Goal: Transaction & Acquisition: Purchase product/service

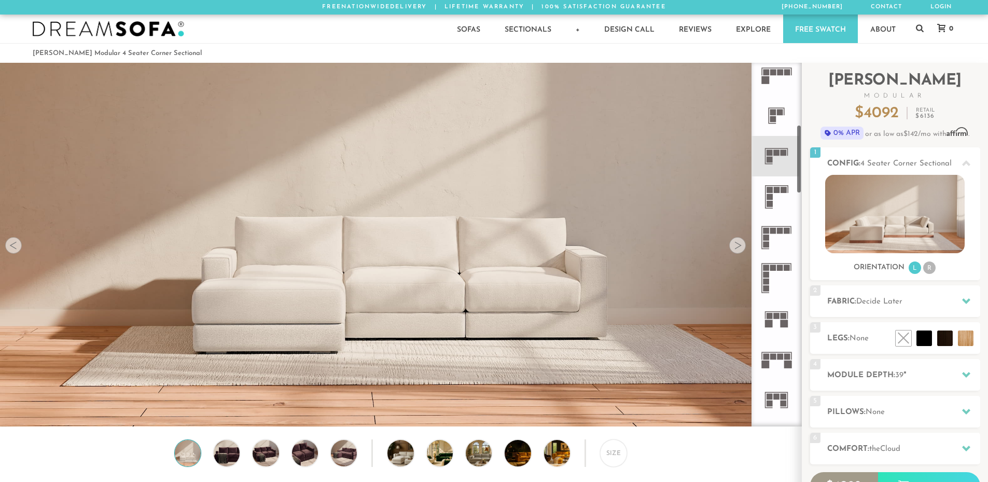
scroll to position [337, 0]
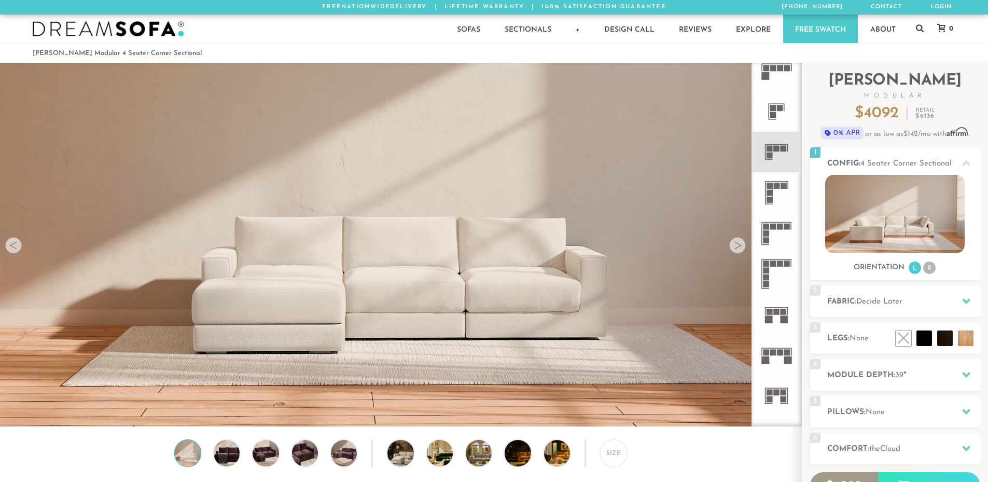
click at [779, 200] on icon at bounding box center [776, 192] width 40 height 40
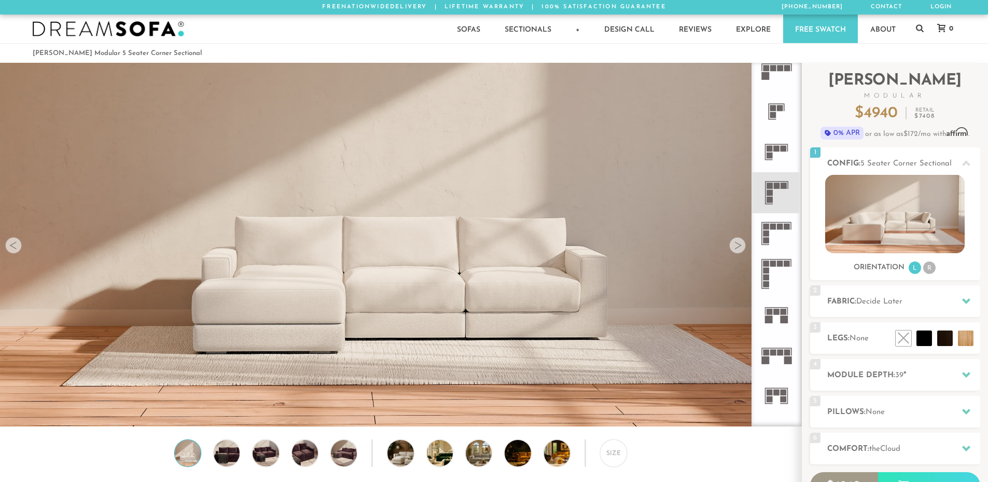
click at [780, 159] on icon at bounding box center [776, 152] width 40 height 40
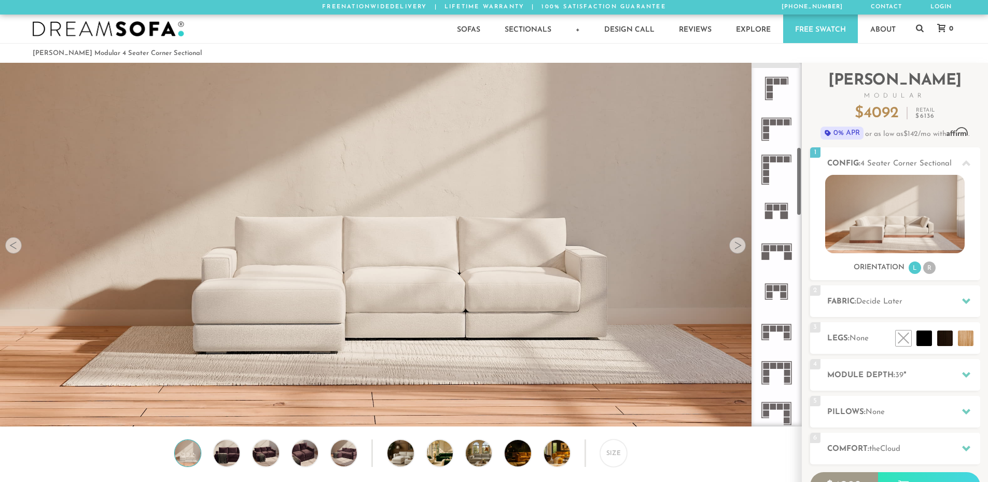
scroll to position [441, 0]
click at [789, 253] on rect at bounding box center [788, 257] width 8 height 8
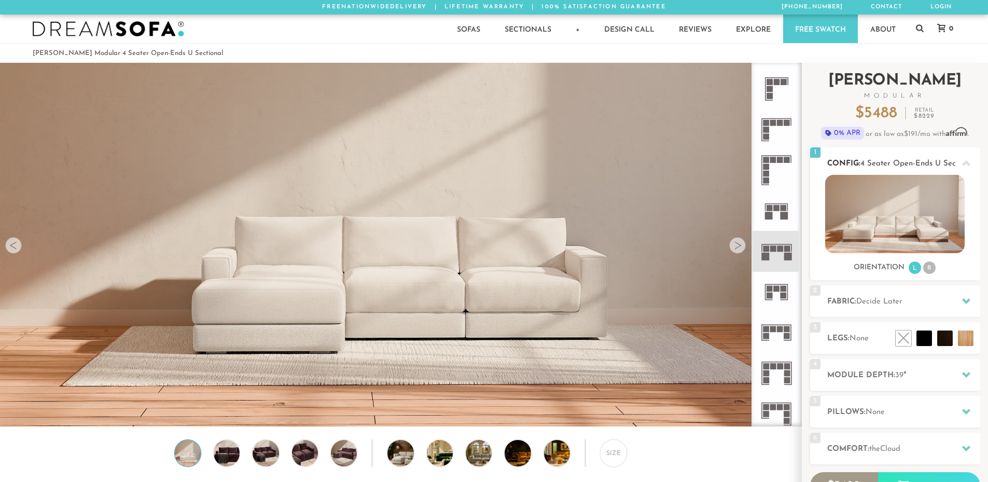
click at [926, 270] on li "R" at bounding box center [929, 267] width 12 height 12
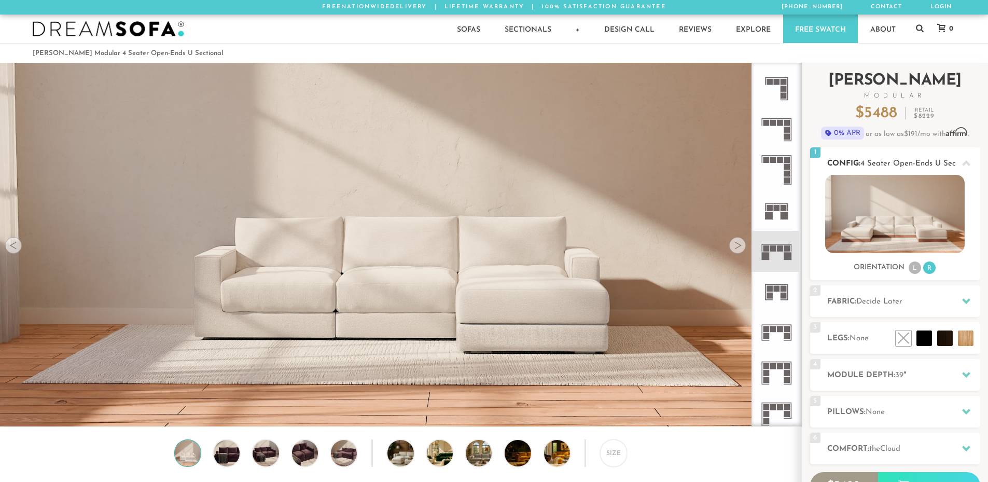
click at [913, 265] on li "L" at bounding box center [914, 267] width 12 height 12
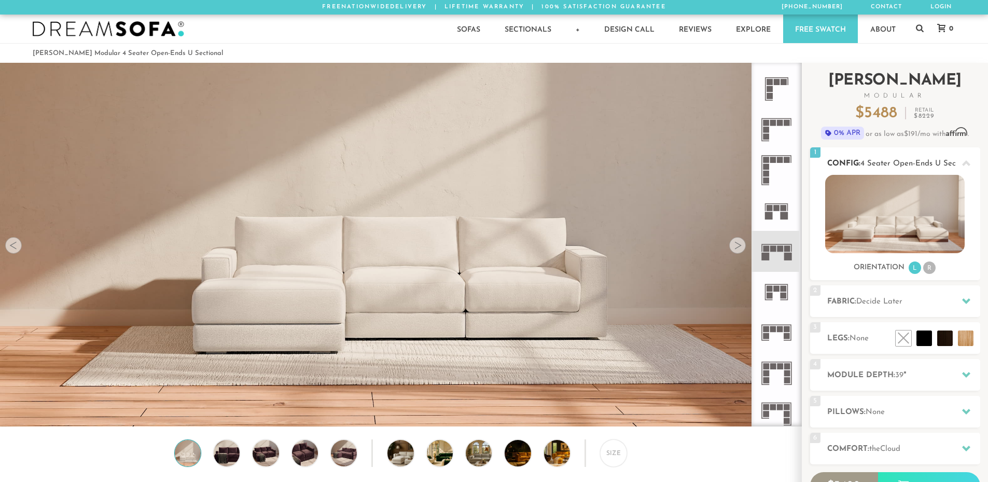
click at [913, 223] on img at bounding box center [894, 214] width 139 height 78
click at [888, 296] on h2 "Fabric: Decide Later" at bounding box center [903, 302] width 153 height 12
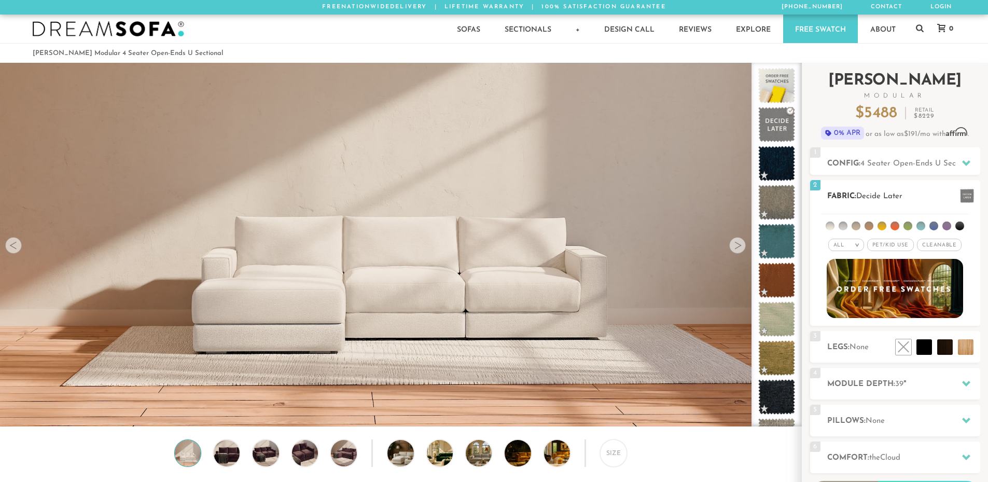
click at [957, 223] on li at bounding box center [959, 225] width 9 height 9
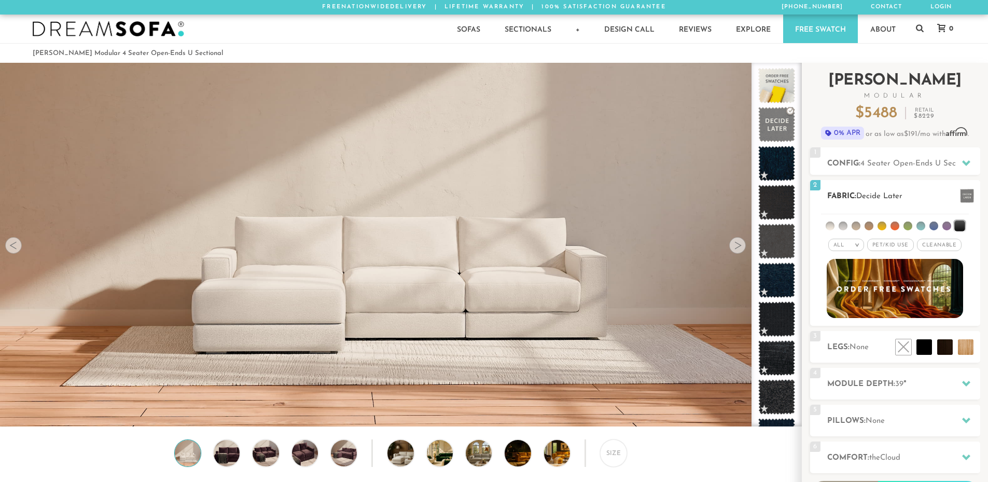
click at [836, 227] on ul at bounding box center [895, 223] width 148 height 19
click at [832, 227] on li at bounding box center [829, 225] width 9 height 9
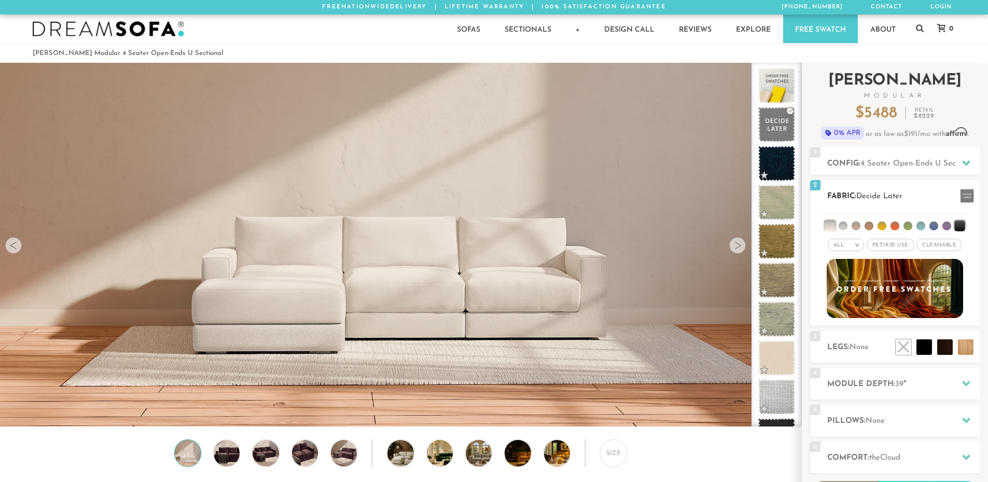
click at [846, 227] on li at bounding box center [842, 225] width 9 height 9
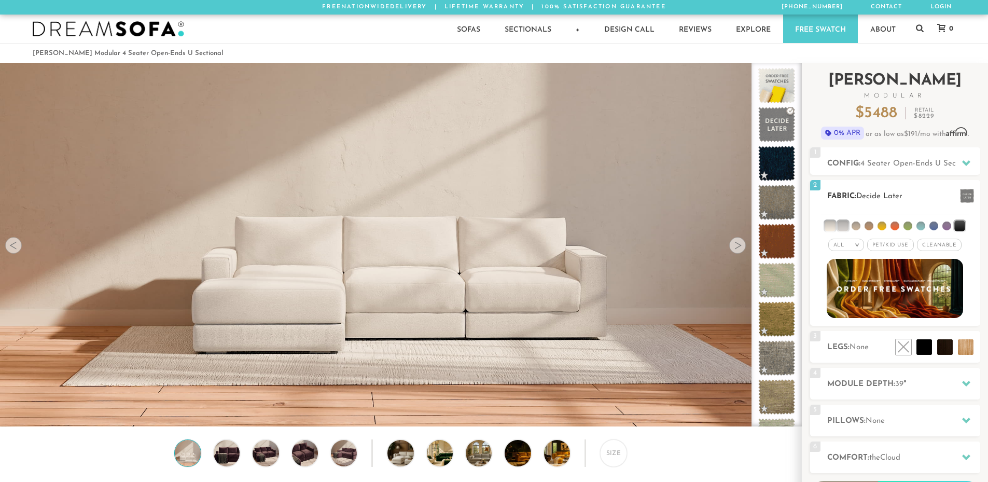
click at [862, 227] on ul at bounding box center [895, 223] width 148 height 19
click at [873, 223] on li at bounding box center [868, 225] width 9 height 9
click at [877, 223] on ul at bounding box center [895, 223] width 148 height 19
click at [886, 225] on li at bounding box center [881, 225] width 9 height 9
click at [897, 225] on li at bounding box center [894, 225] width 9 height 9
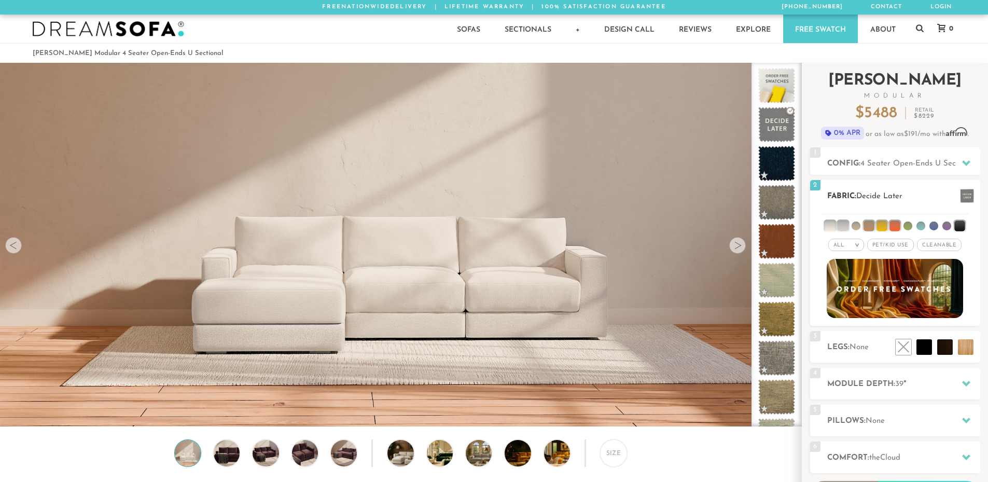
click at [908, 226] on li at bounding box center [907, 225] width 9 height 9
click at [887, 225] on li at bounding box center [881, 225] width 10 height 10
click at [870, 227] on li at bounding box center [868, 225] width 10 height 10
click at [894, 227] on li at bounding box center [894, 225] width 10 height 10
click at [906, 227] on li at bounding box center [907, 225] width 10 height 10
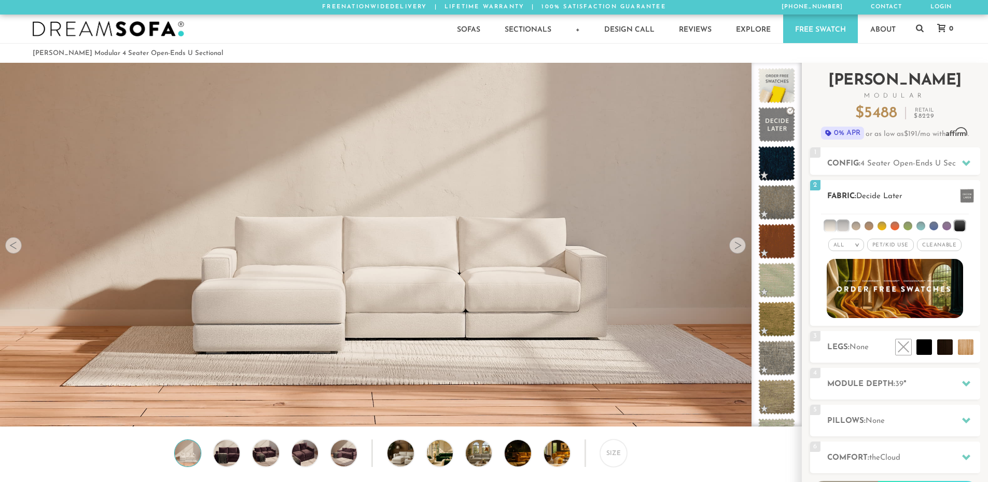
click at [848, 224] on li at bounding box center [842, 225] width 10 height 10
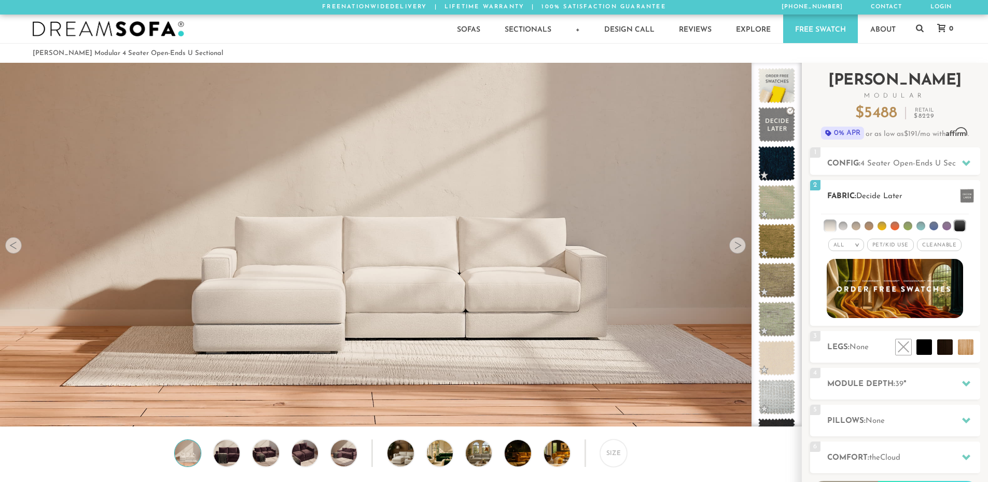
click at [827, 223] on li at bounding box center [829, 225] width 10 height 10
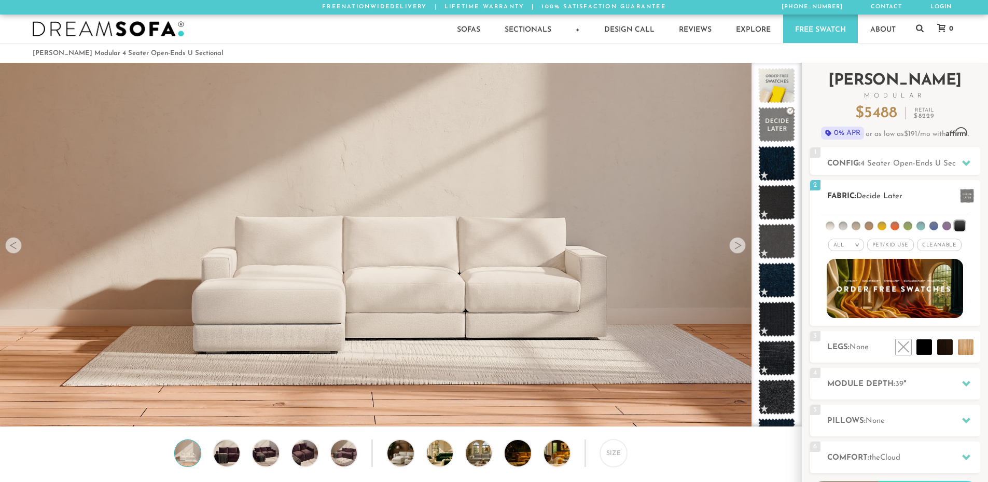
click at [932, 249] on span "Cleanable x" at bounding box center [939, 245] width 45 height 12
click at [866, 245] on span "Pet/Kid Use x" at bounding box center [886, 245] width 47 height 12
click at [834, 244] on em "All" at bounding box center [830, 245] width 11 height 6
click at [843, 298] on li "Popular" at bounding box center [838, 303] width 36 height 16
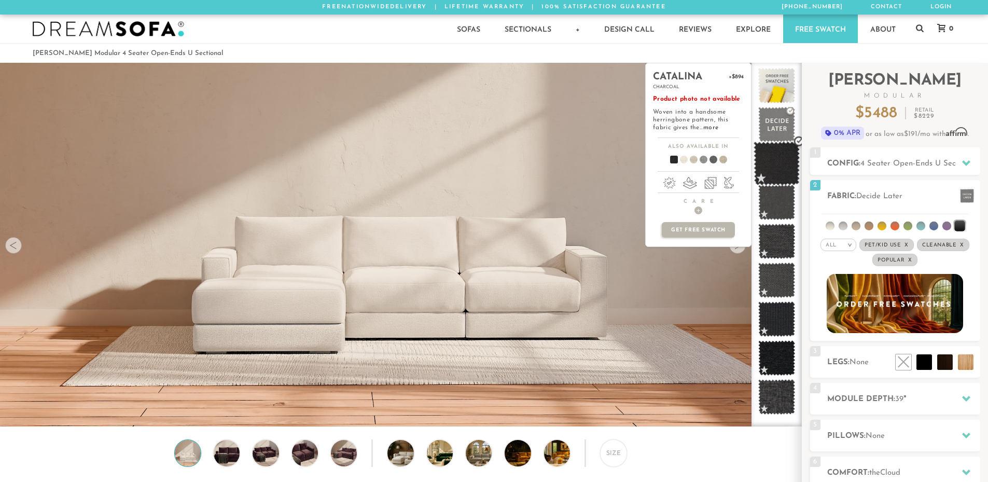
click at [783, 160] on span at bounding box center [776, 164] width 46 height 44
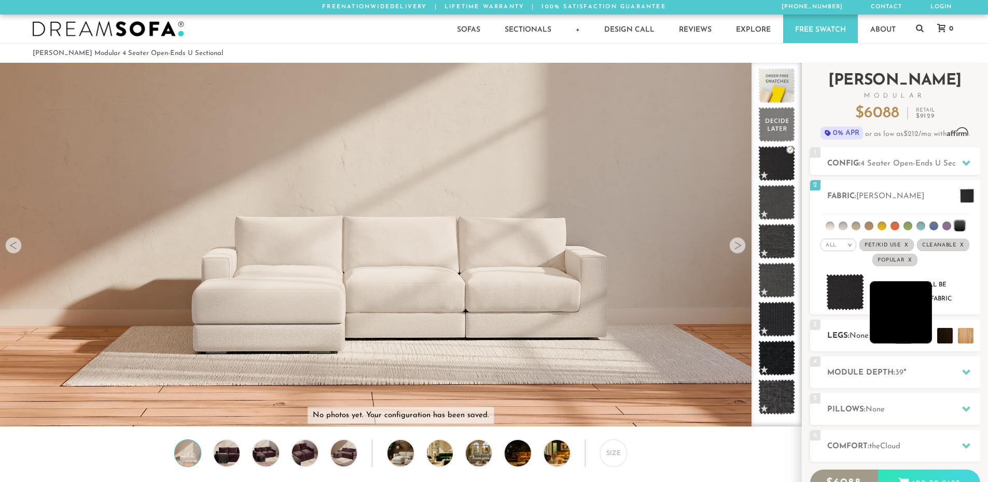
click at [926, 338] on li at bounding box center [901, 312] width 62 height 62
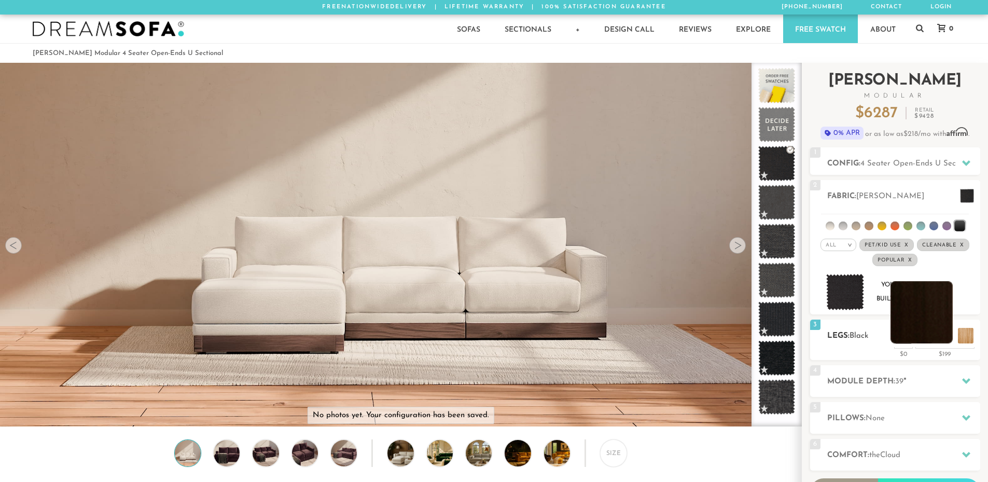
click at [939, 328] on li at bounding box center [921, 312] width 62 height 62
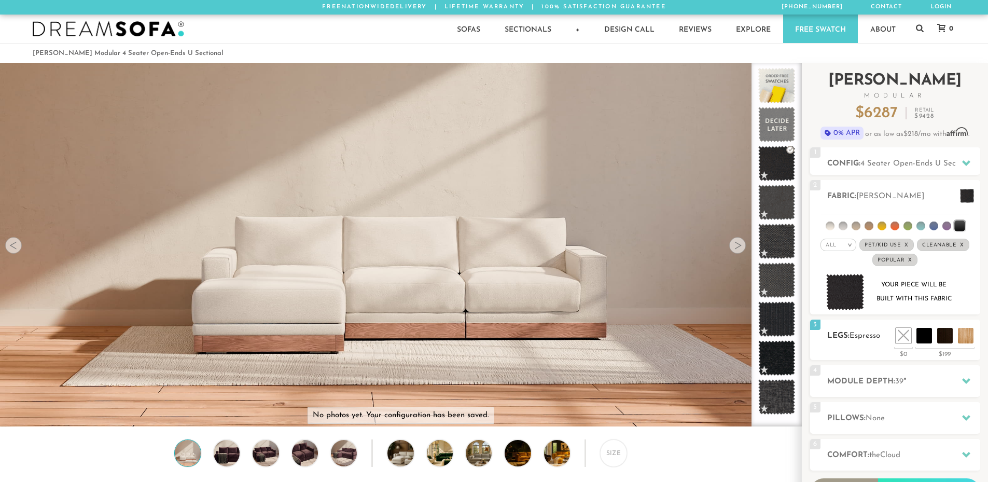
click at [961, 324] on div "3 Legs: Espresso $0 $199 Nailheads:" at bounding box center [895, 339] width 170 height 40
click at [963, 337] on li at bounding box center [942, 312] width 62 height 62
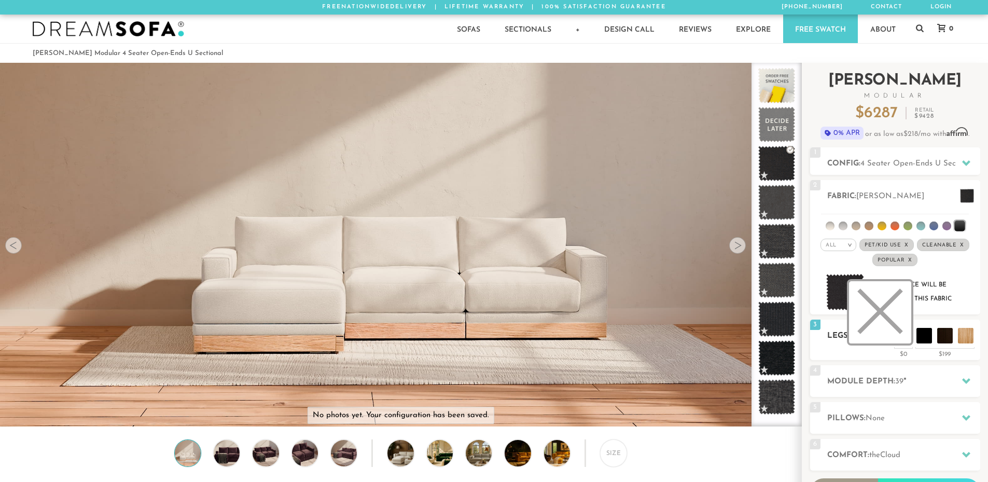
click at [900, 336] on li at bounding box center [880, 312] width 62 height 62
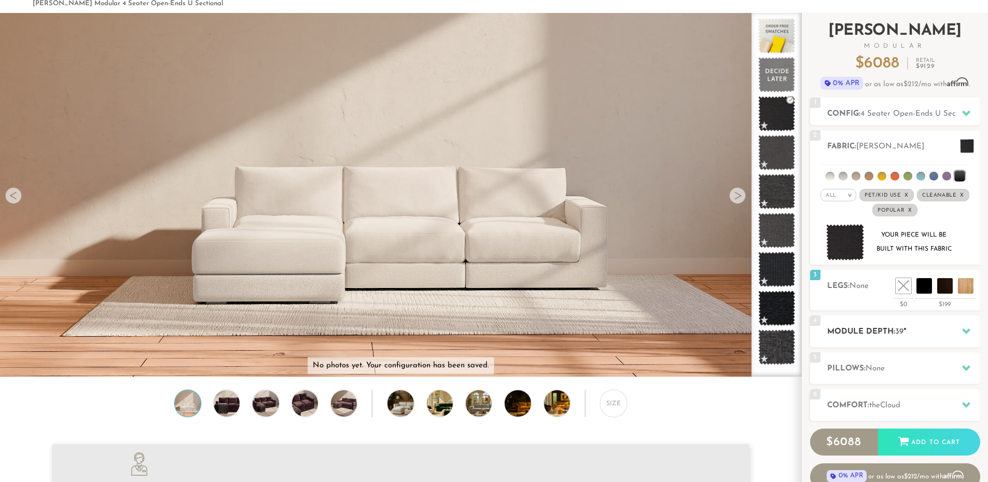
scroll to position [52, 0]
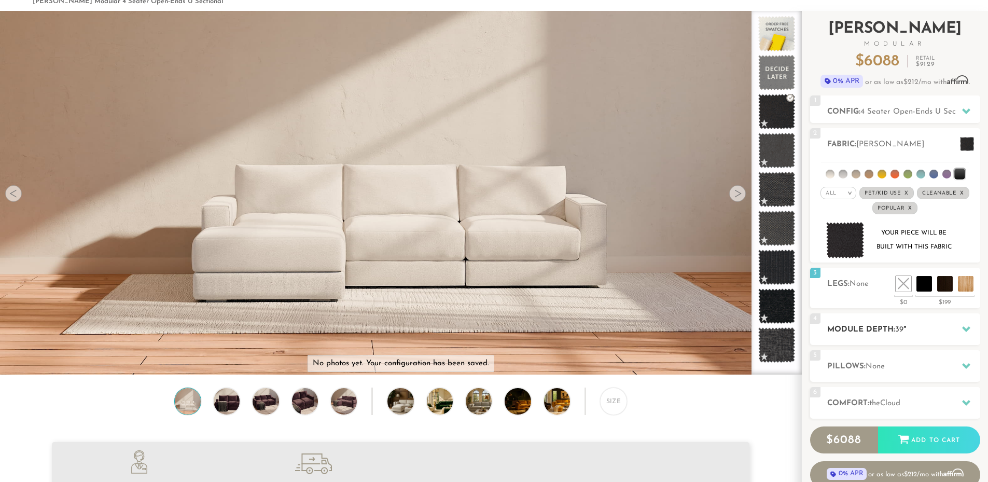
click at [909, 331] on h2 "Module Depth: 39 "" at bounding box center [903, 330] width 153 height 12
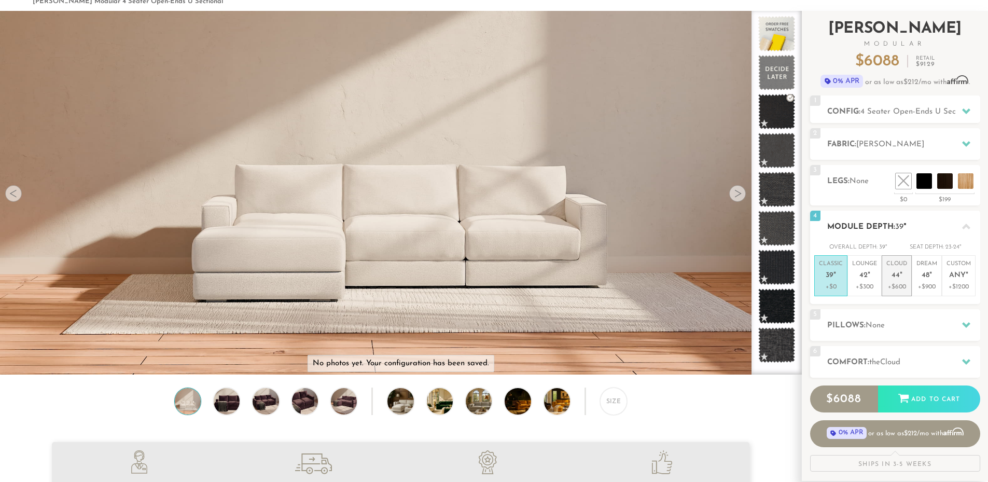
click at [903, 287] on p "+$600" at bounding box center [896, 286] width 21 height 9
click at [839, 278] on p "Classic 39 "" at bounding box center [831, 271] width 24 height 22
click at [871, 331] on h2 "Pillows: None" at bounding box center [903, 325] width 153 height 12
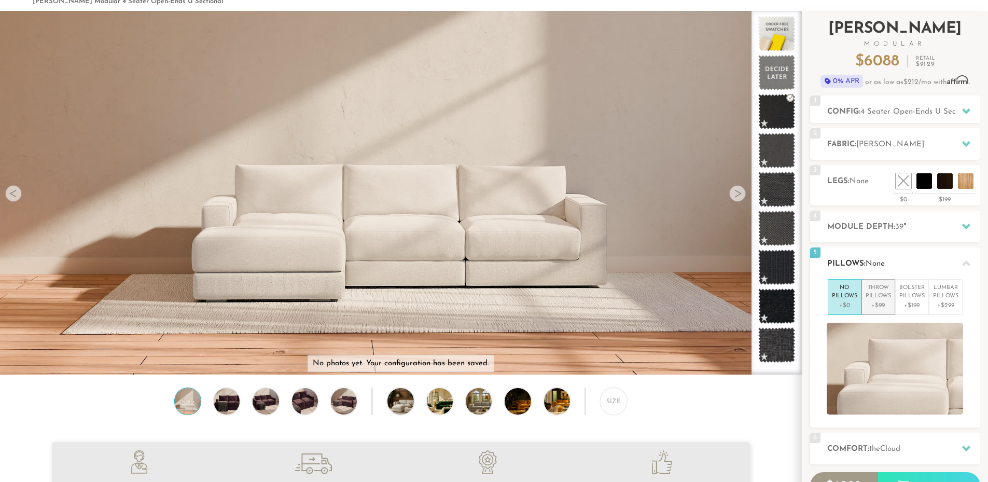
click at [885, 303] on p "+$99" at bounding box center [877, 305] width 25 height 9
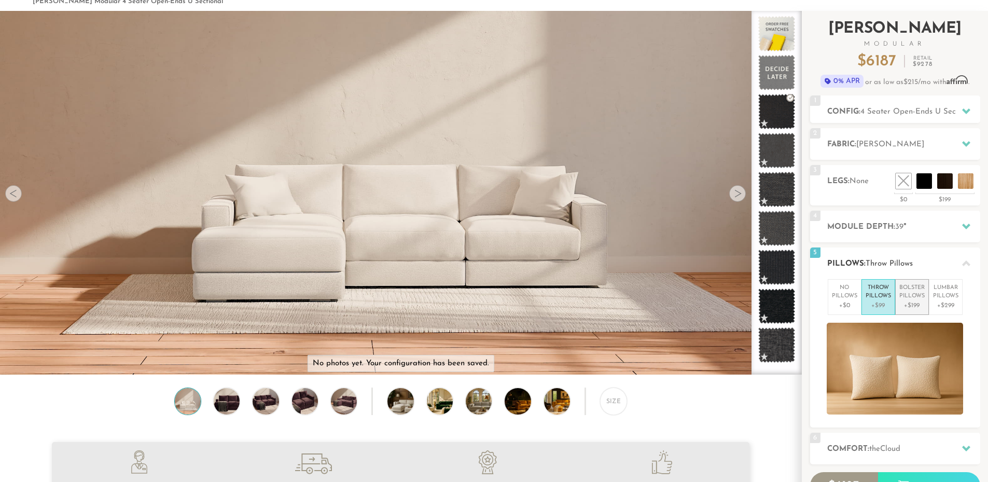
click at [907, 301] on p "+$199" at bounding box center [911, 305] width 25 height 9
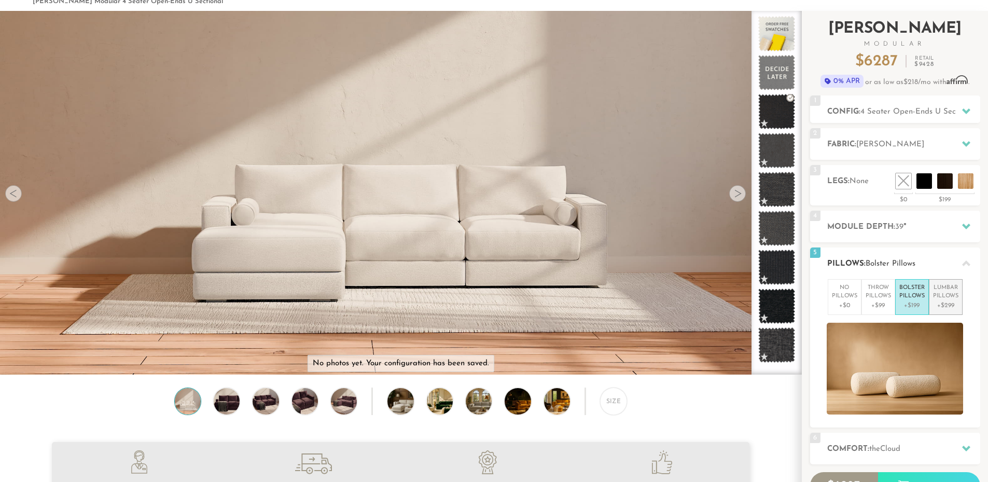
click at [949, 302] on p "+$299" at bounding box center [945, 305] width 25 height 9
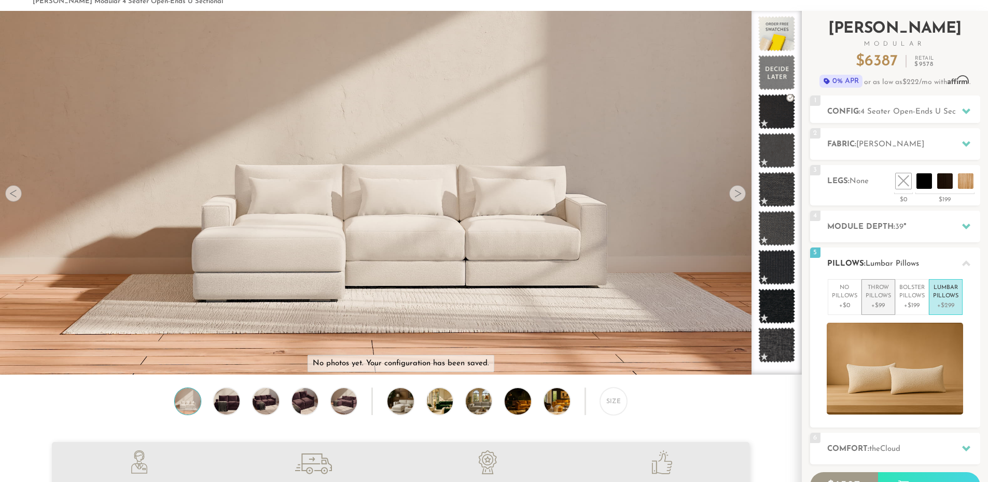
click at [880, 296] on p "Throw Pillows" at bounding box center [877, 292] width 25 height 17
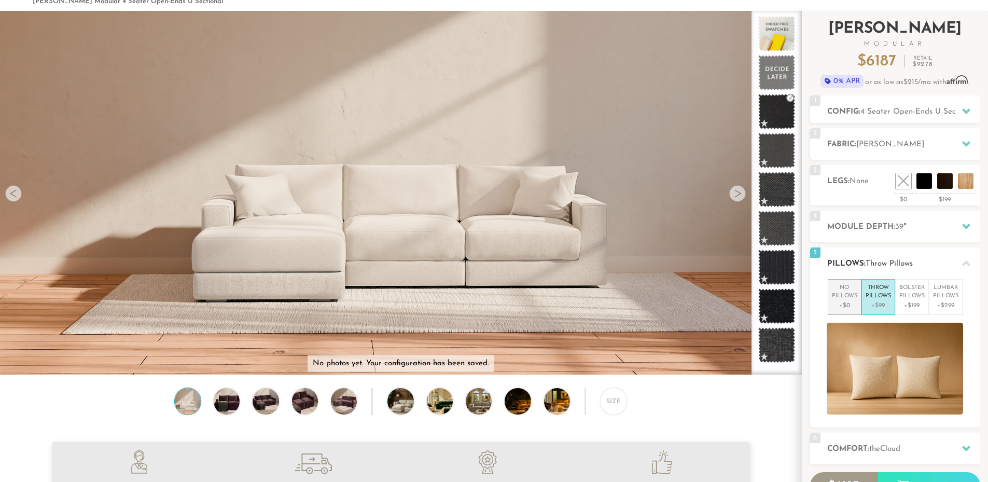
click at [853, 297] on p "No Pillows" at bounding box center [844, 292] width 25 height 17
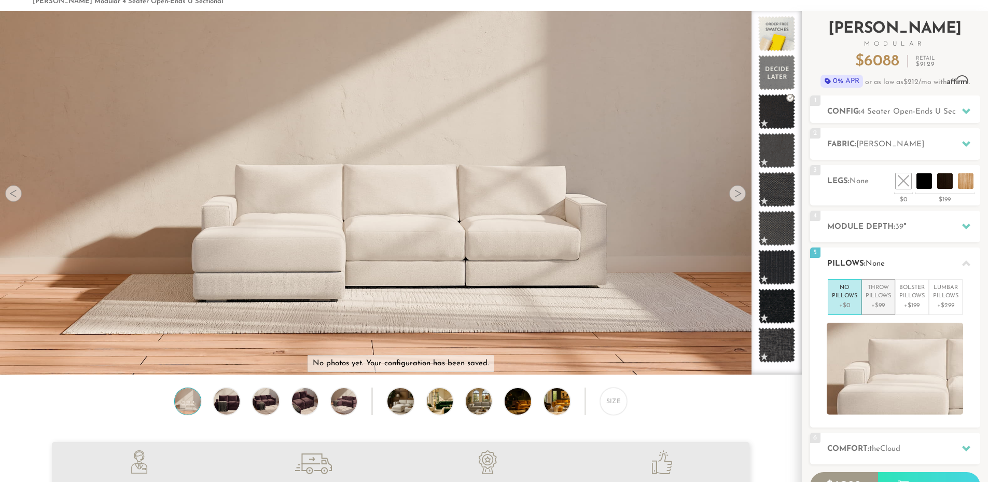
click at [866, 287] on p "Throw Pillows" at bounding box center [877, 292] width 25 height 17
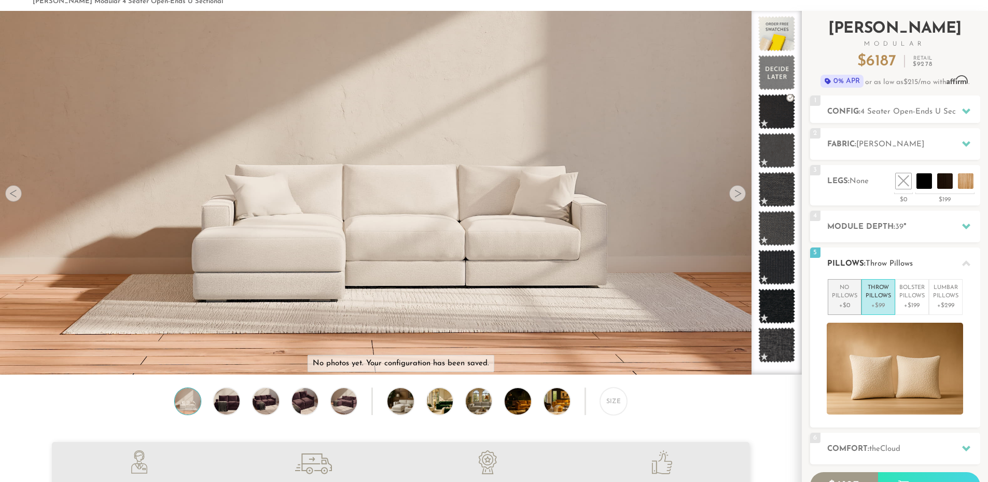
click at [849, 290] on p "No Pillows" at bounding box center [844, 292] width 25 height 17
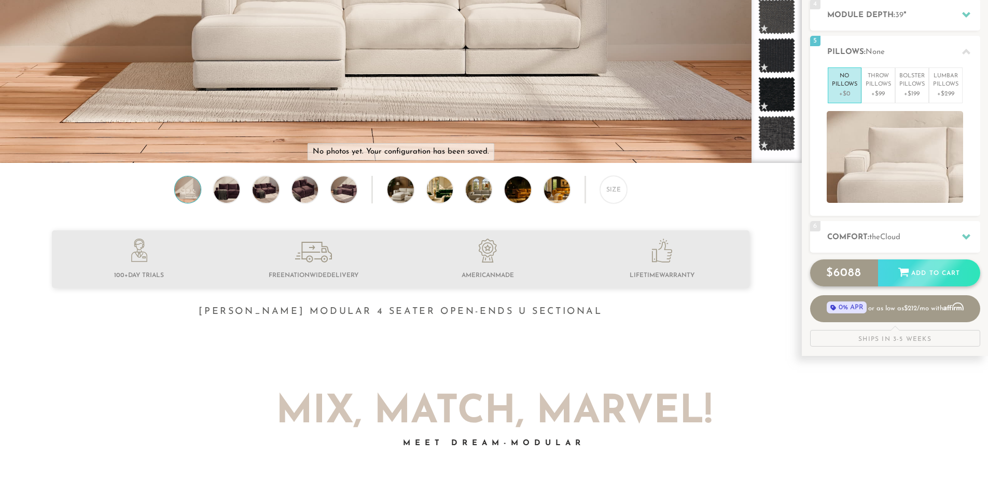
scroll to position [264, 0]
click at [880, 241] on h2 "Comfort: the Cloud" at bounding box center [903, 237] width 153 height 12
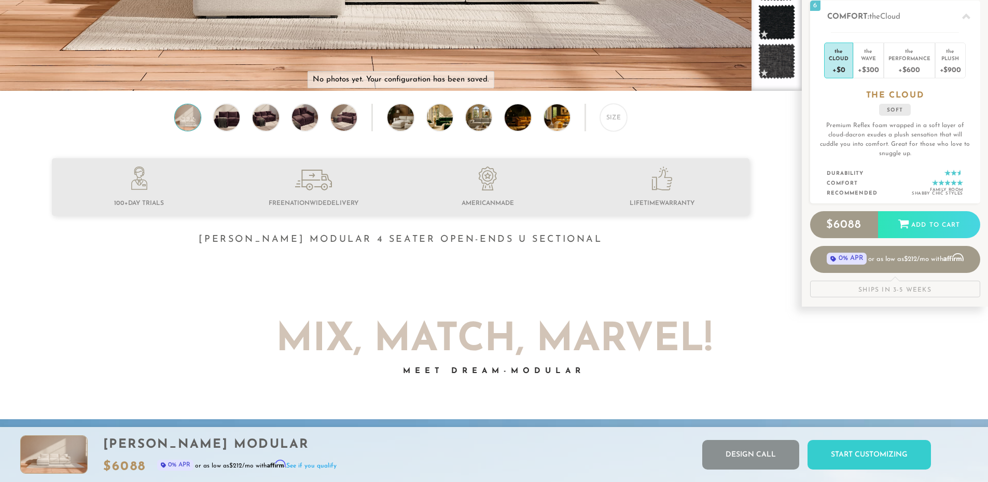
scroll to position [0, 0]
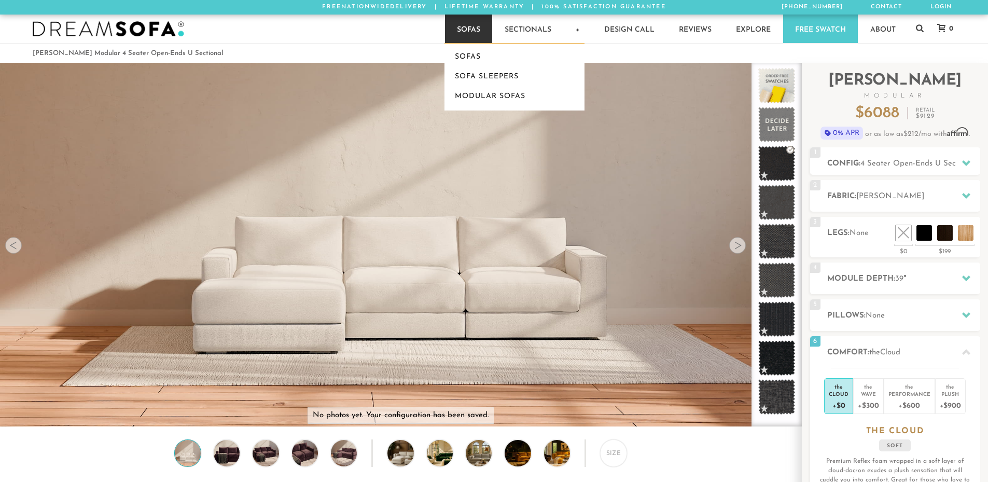
click at [480, 33] on link "Sofas" at bounding box center [468, 29] width 47 height 29
